Goal: Information Seeking & Learning: Check status

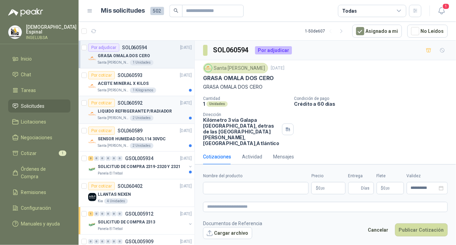
click at [162, 116] on div "Santa [PERSON_NAME] 2 Unidades" at bounding box center [145, 117] width 94 height 5
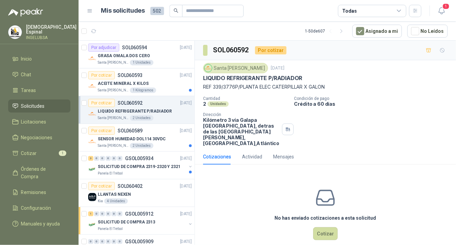
scroll to position [11, 0]
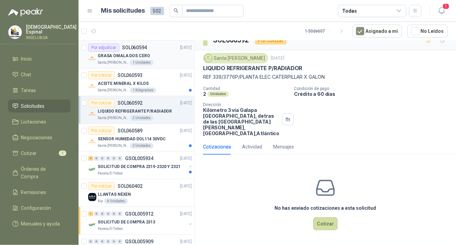
click at [159, 55] on div "GRASA OMALA DOS CERO" at bounding box center [145, 56] width 94 height 8
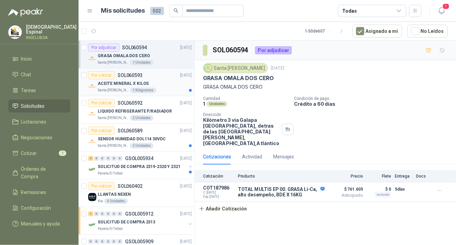
click at [160, 82] on div "ACEITE MINERAL X KILOS" at bounding box center [145, 83] width 94 height 8
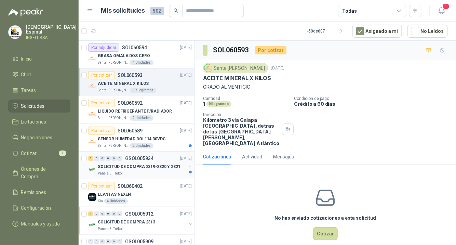
click at [164, 159] on div "3 0 0 0 0 0 GSOL005934 [DATE]" at bounding box center [140, 158] width 105 height 8
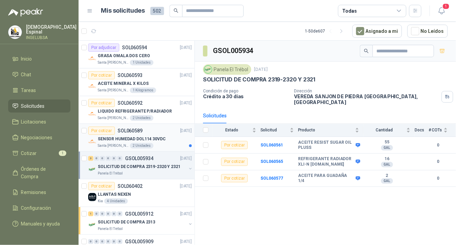
click at [165, 143] on div "Santa [PERSON_NAME] 2 Unidades" at bounding box center [145, 145] width 94 height 5
